Goal: Task Accomplishment & Management: Use online tool/utility

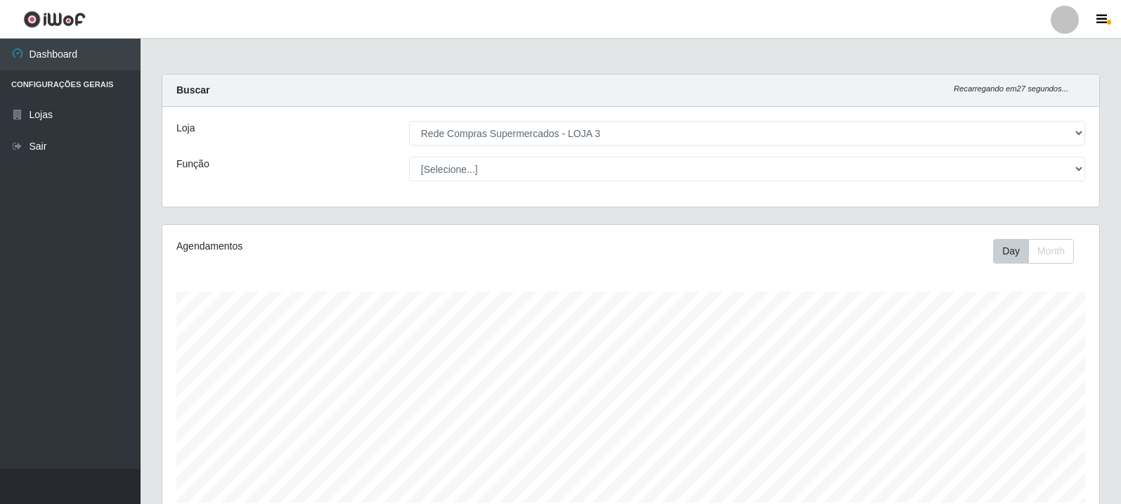
select select "162"
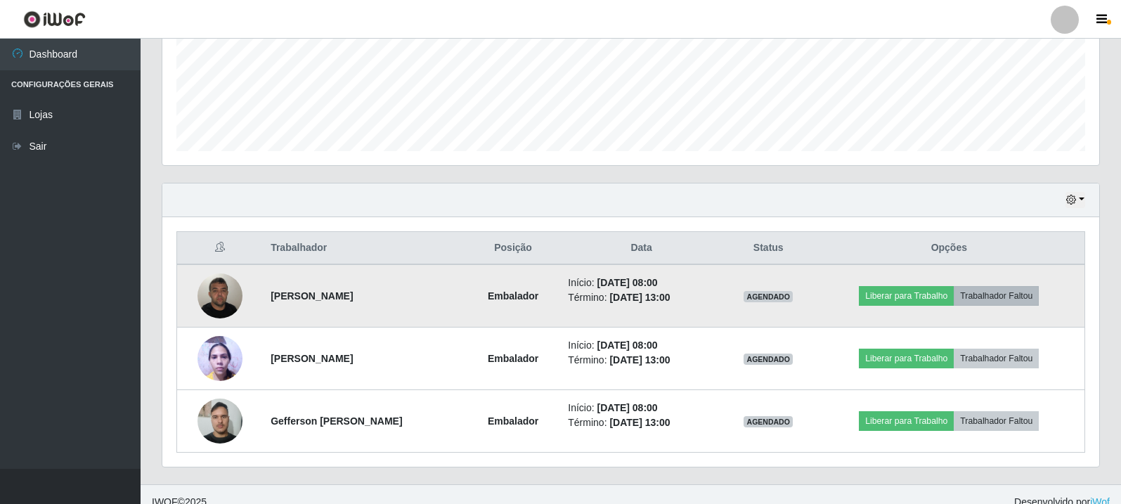
scroll to position [292, 937]
click at [944, 292] on button "Liberar para Trabalho" at bounding box center [906, 296] width 95 height 20
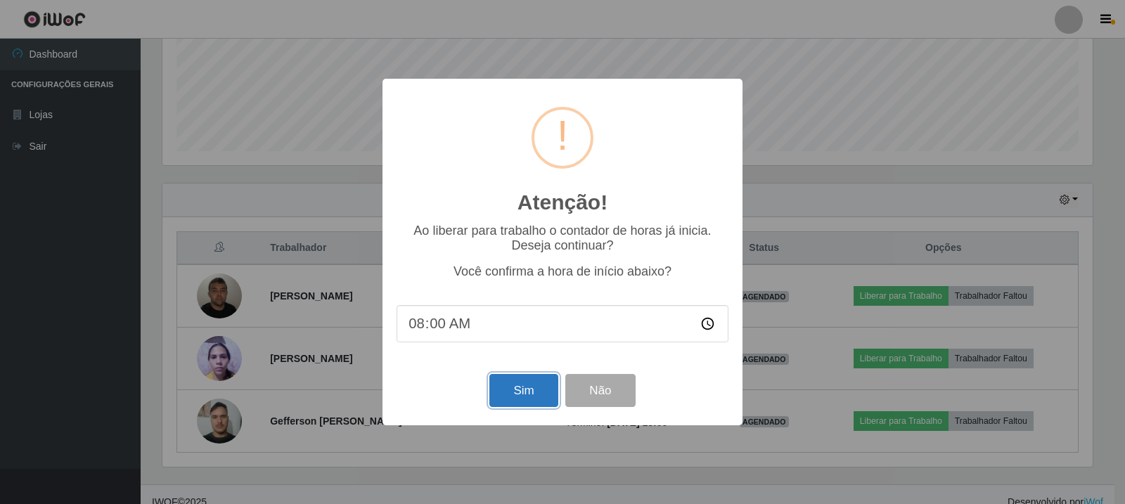
click at [526, 385] on button "Sim" at bounding box center [523, 390] width 68 height 33
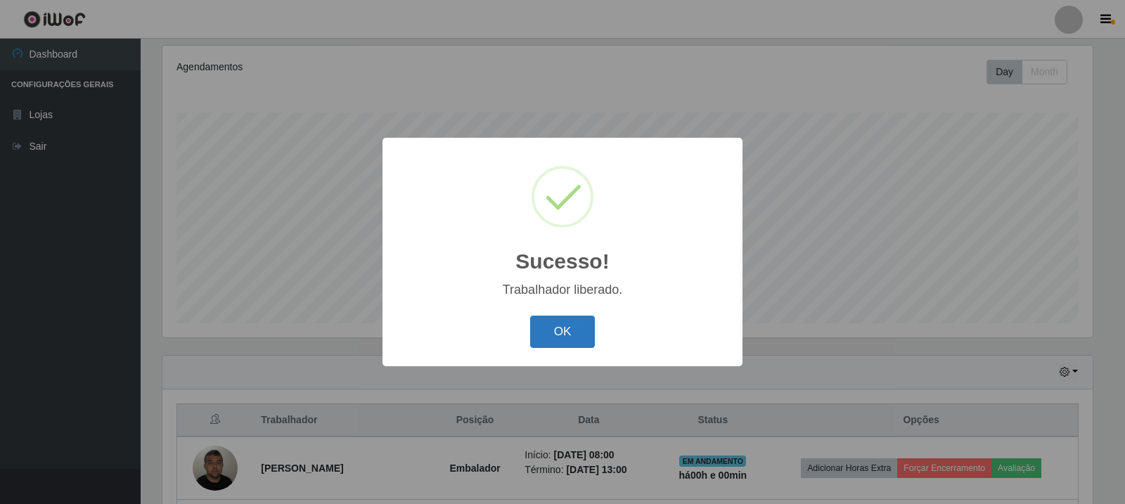
click at [571, 337] on button "OK" at bounding box center [562, 332] width 65 height 33
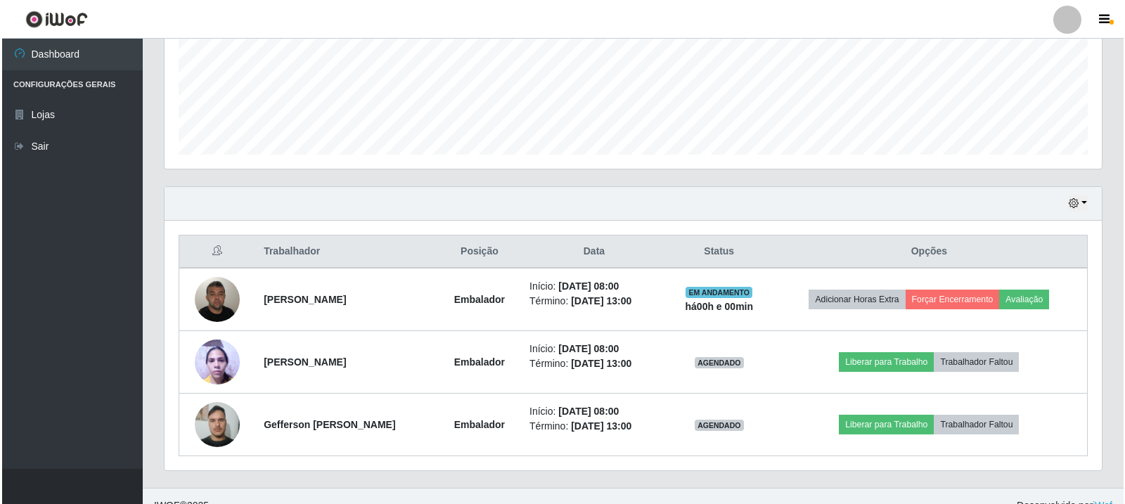
scroll to position [367, 0]
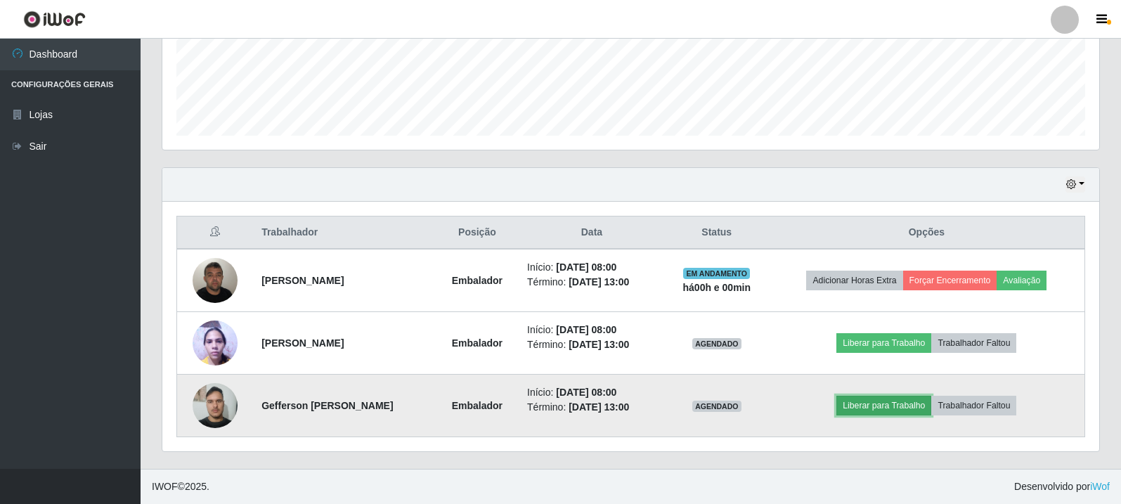
click at [901, 403] on button "Liberar para Trabalho" at bounding box center [884, 406] width 95 height 20
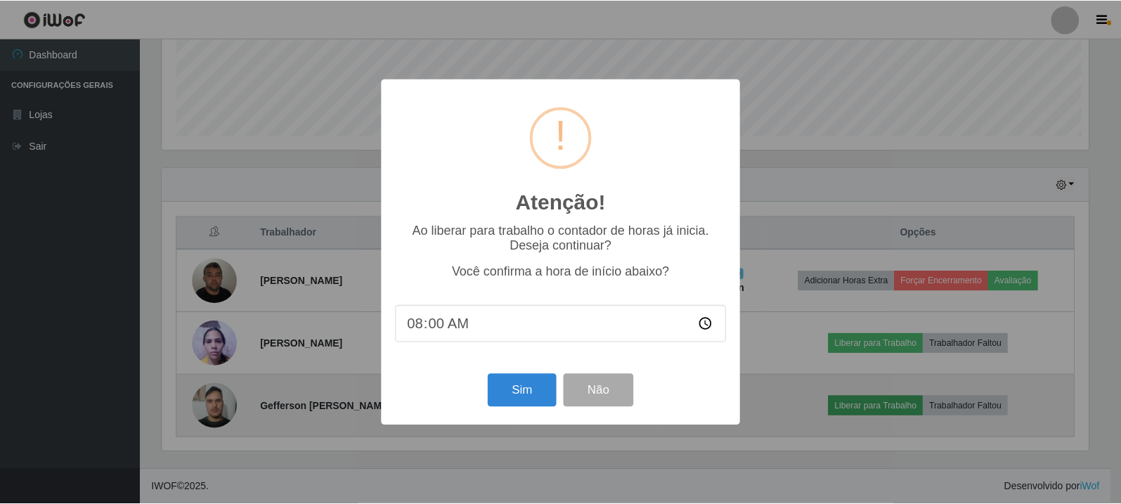
scroll to position [292, 930]
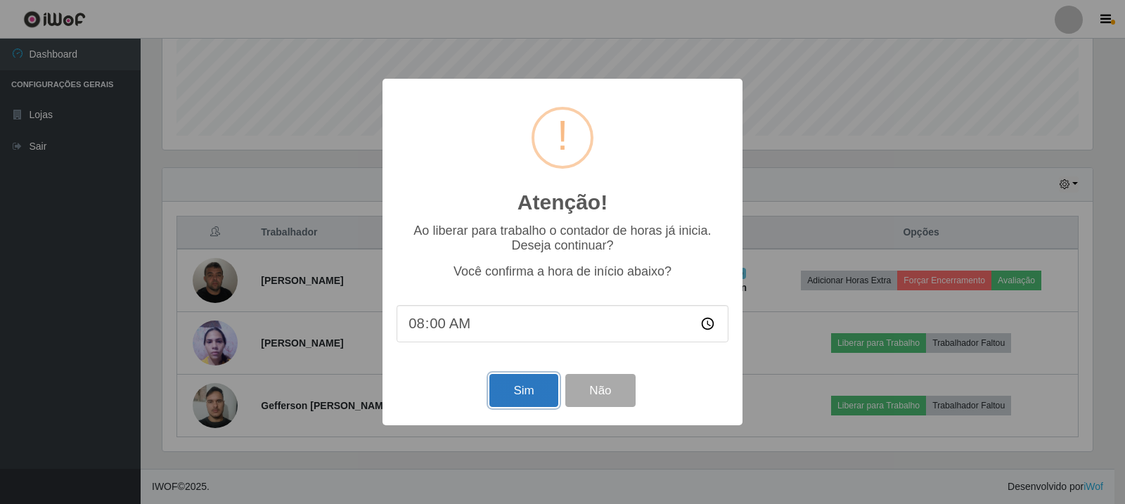
click at [533, 403] on button "Sim" at bounding box center [523, 390] width 68 height 33
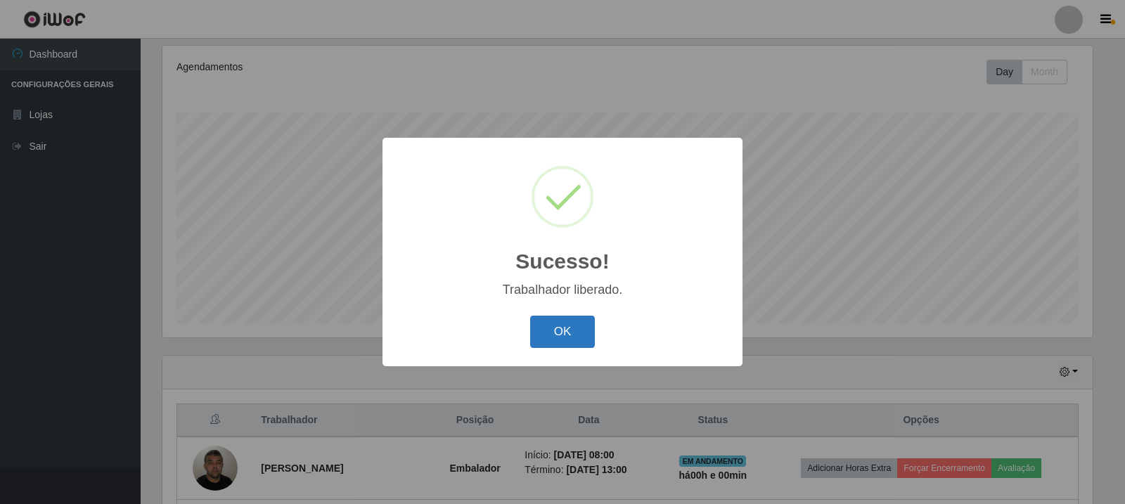
click at [571, 330] on button "OK" at bounding box center [562, 332] width 65 height 33
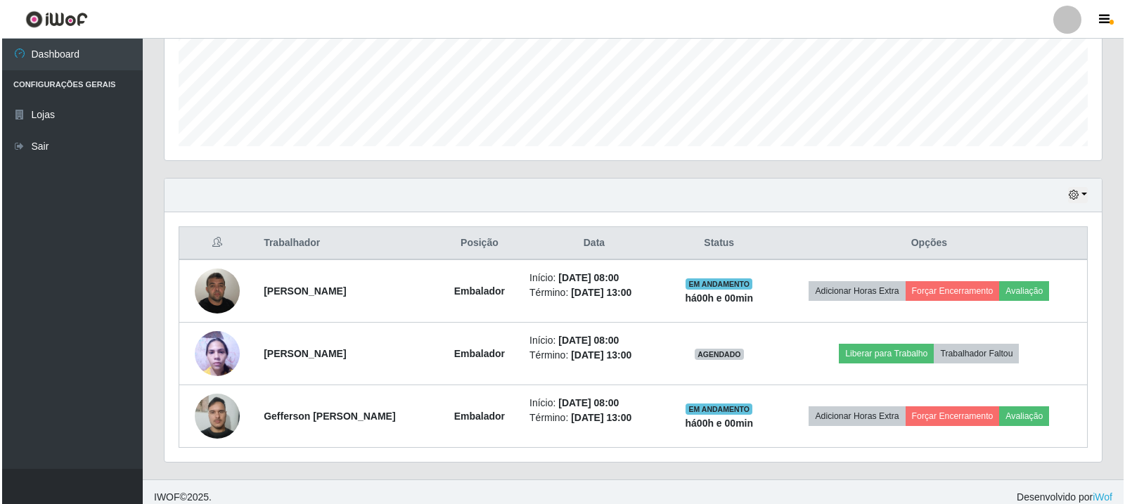
scroll to position [367, 0]
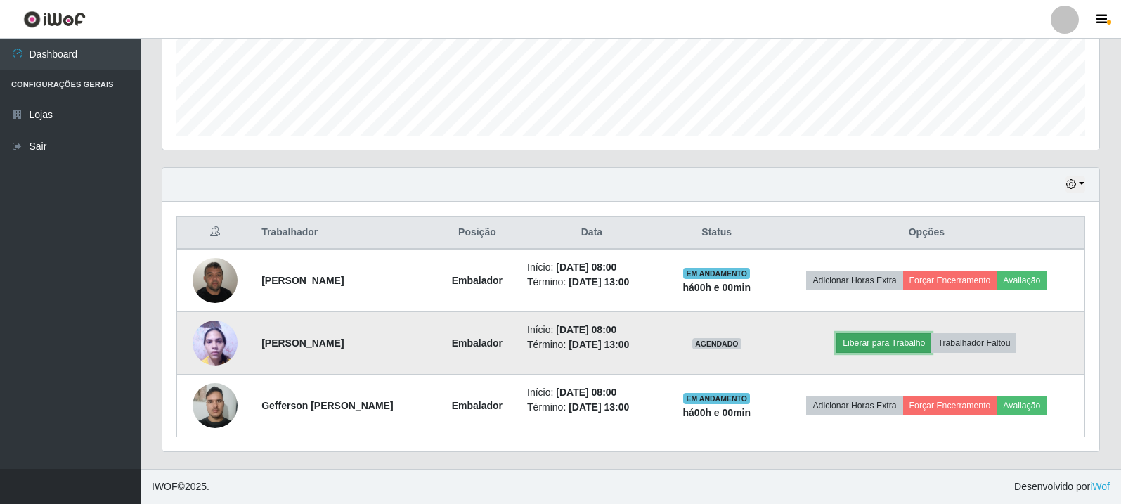
click at [899, 344] on button "Liberar para Trabalho" at bounding box center [884, 343] width 95 height 20
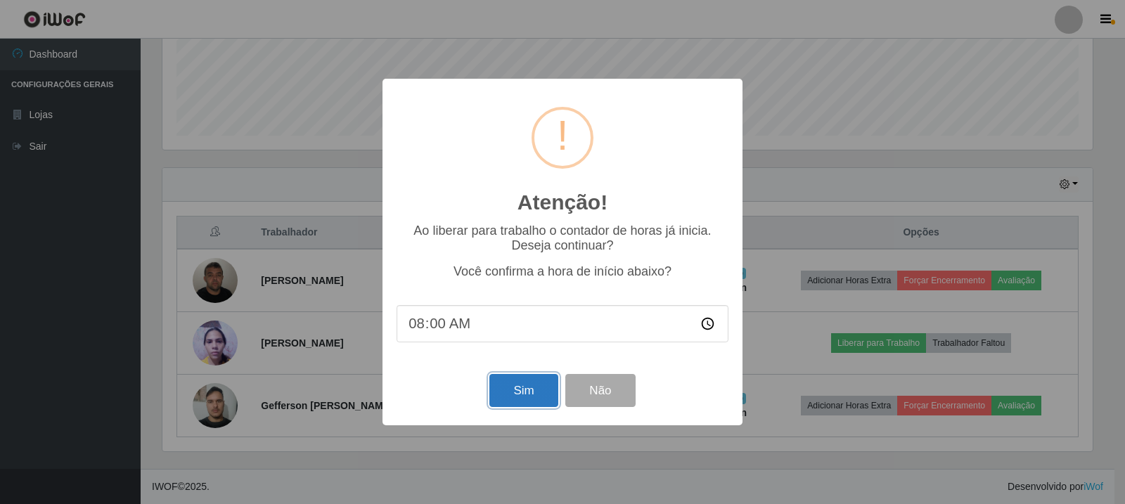
click at [529, 391] on button "Sim" at bounding box center [523, 390] width 68 height 33
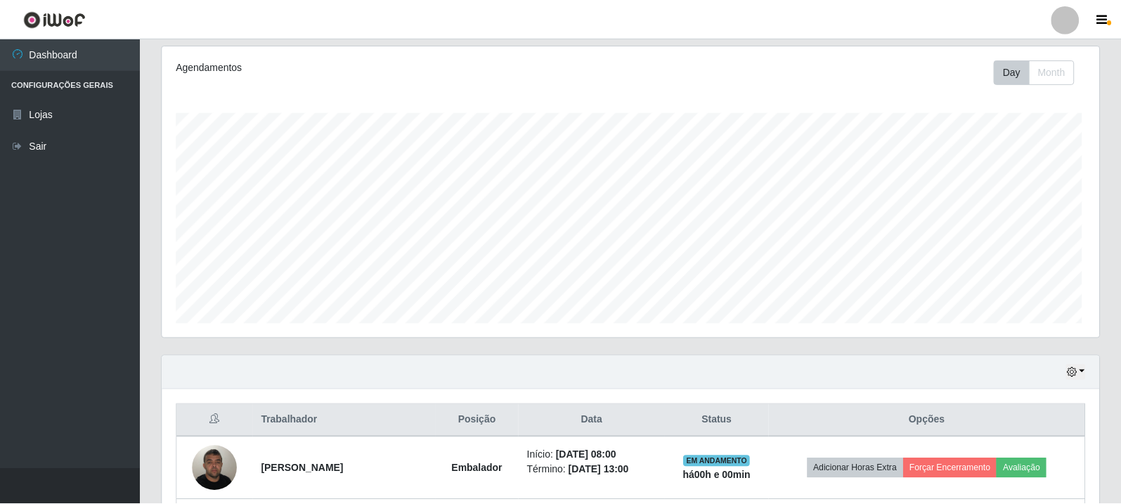
scroll to position [0, 0]
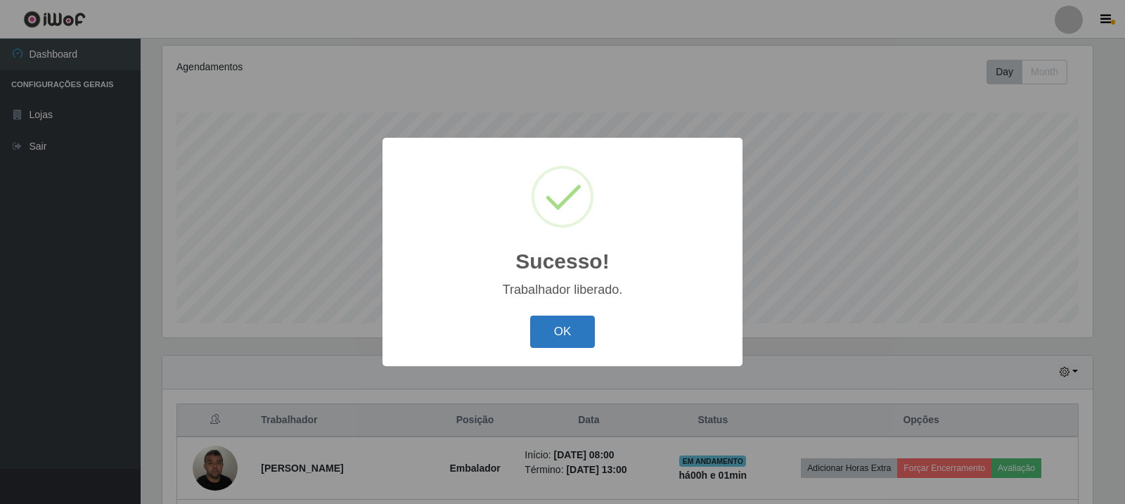
click at [553, 336] on button "OK" at bounding box center [562, 332] width 65 height 33
